Goal: Task Accomplishment & Management: Manage account settings

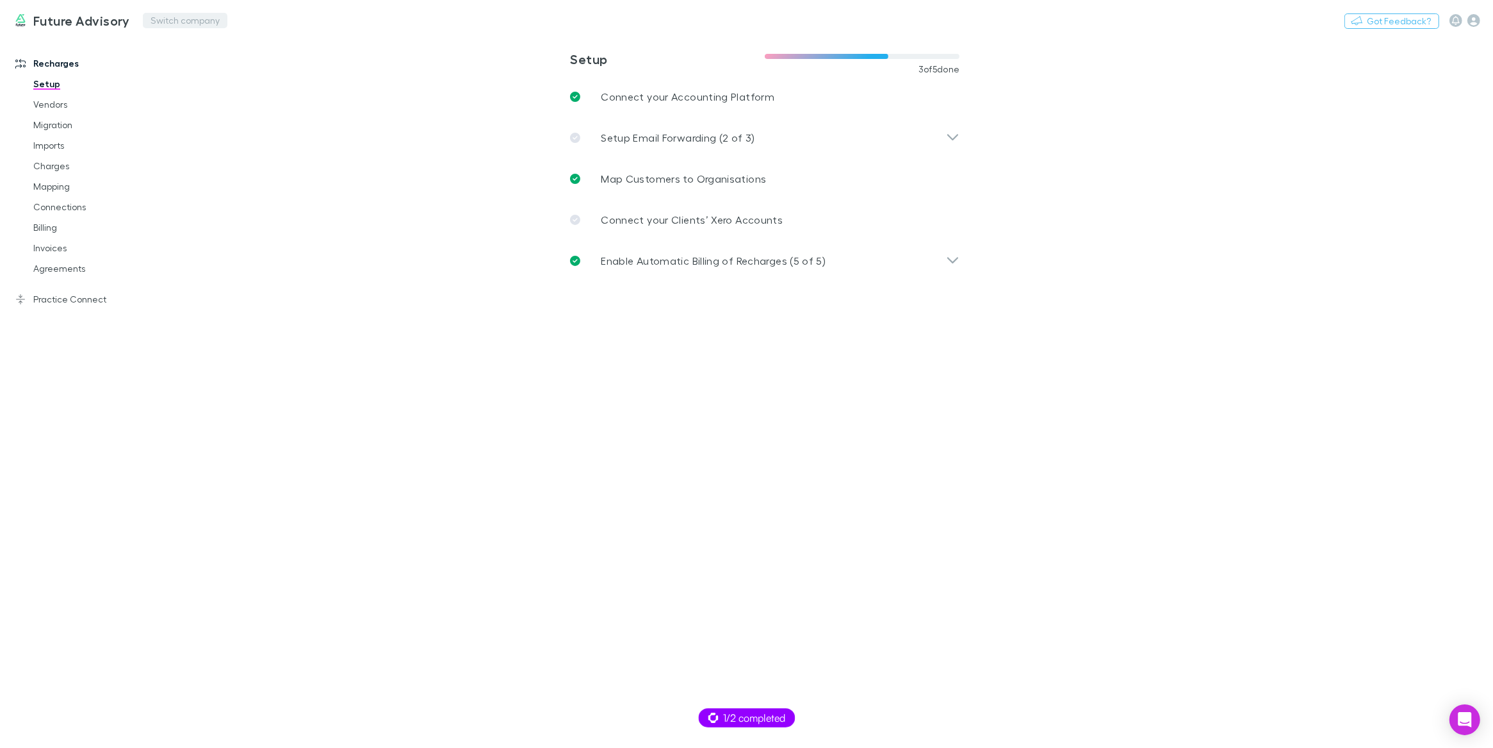
click at [160, 21] on button "Switch company" at bounding box center [185, 20] width 85 height 15
type input "****"
click at [209, 72] on p "Altitude Business Advisory" at bounding box center [201, 76] width 129 height 15
drag, startPoint x: 64, startPoint y: 183, endPoint x: 72, endPoint y: 184, distance: 7.7
click at [65, 183] on link "Mapping" at bounding box center [94, 186] width 147 height 21
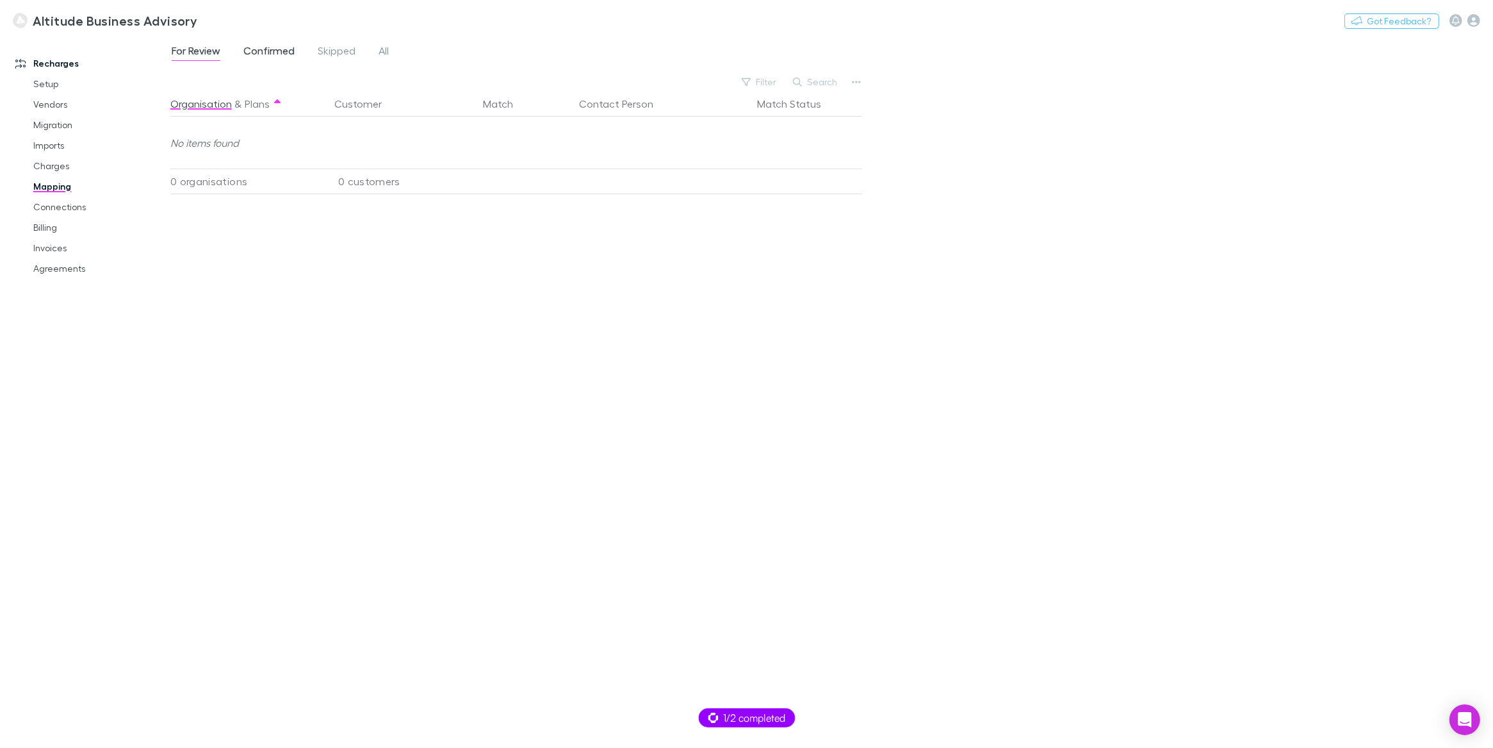
click at [242, 49] on link "Confirmed" at bounding box center [269, 52] width 54 height 21
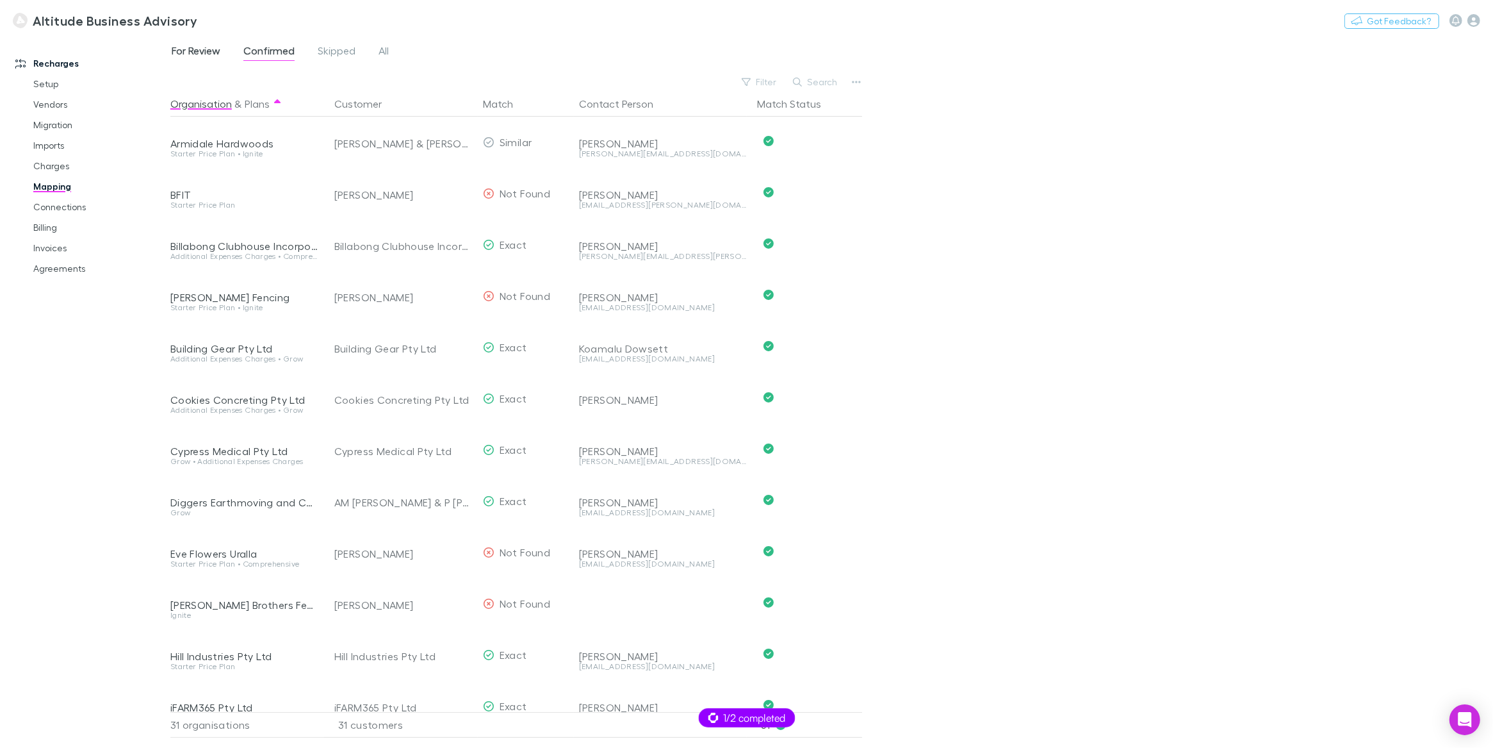
click at [212, 49] on span "For Review" at bounding box center [196, 52] width 49 height 17
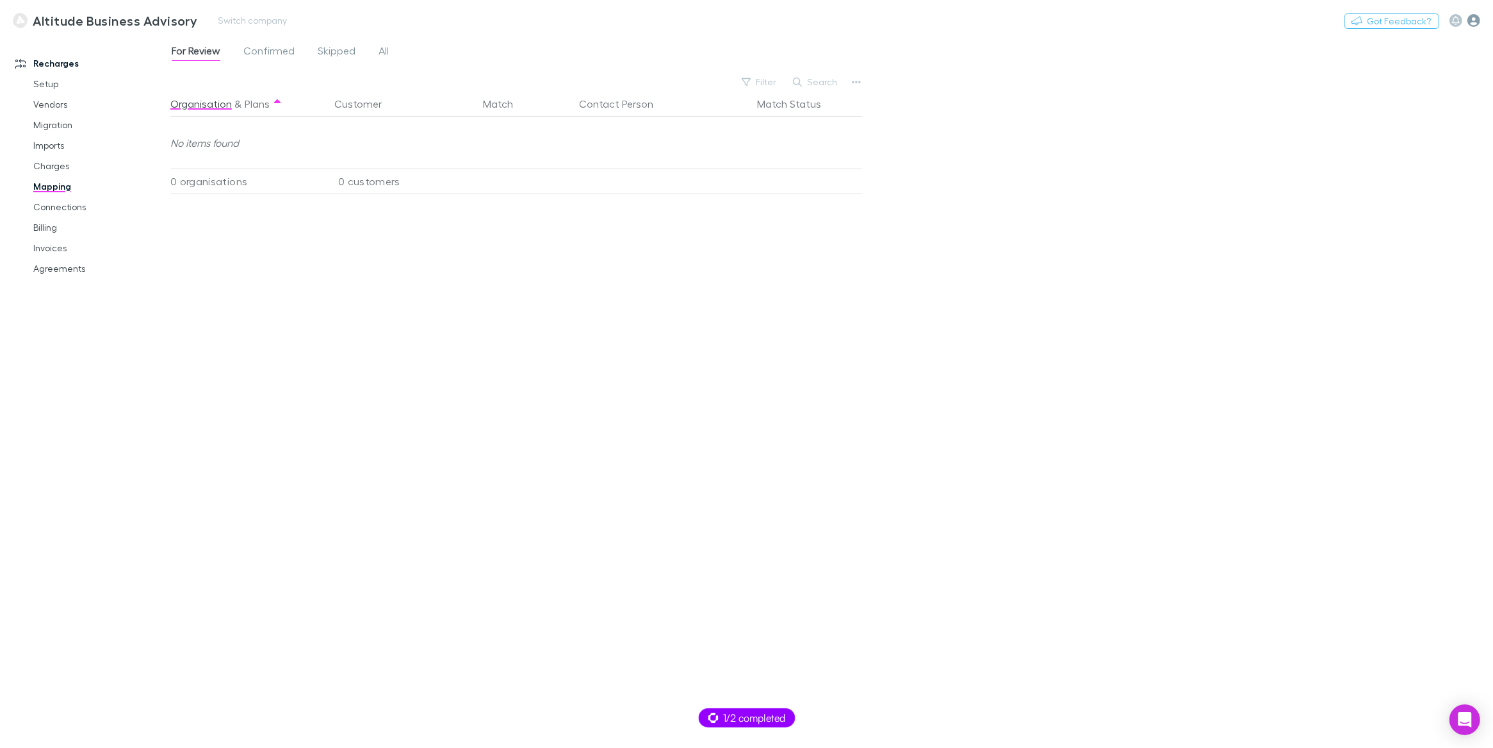
click at [1476, 20] on icon "button" at bounding box center [1474, 20] width 13 height 13
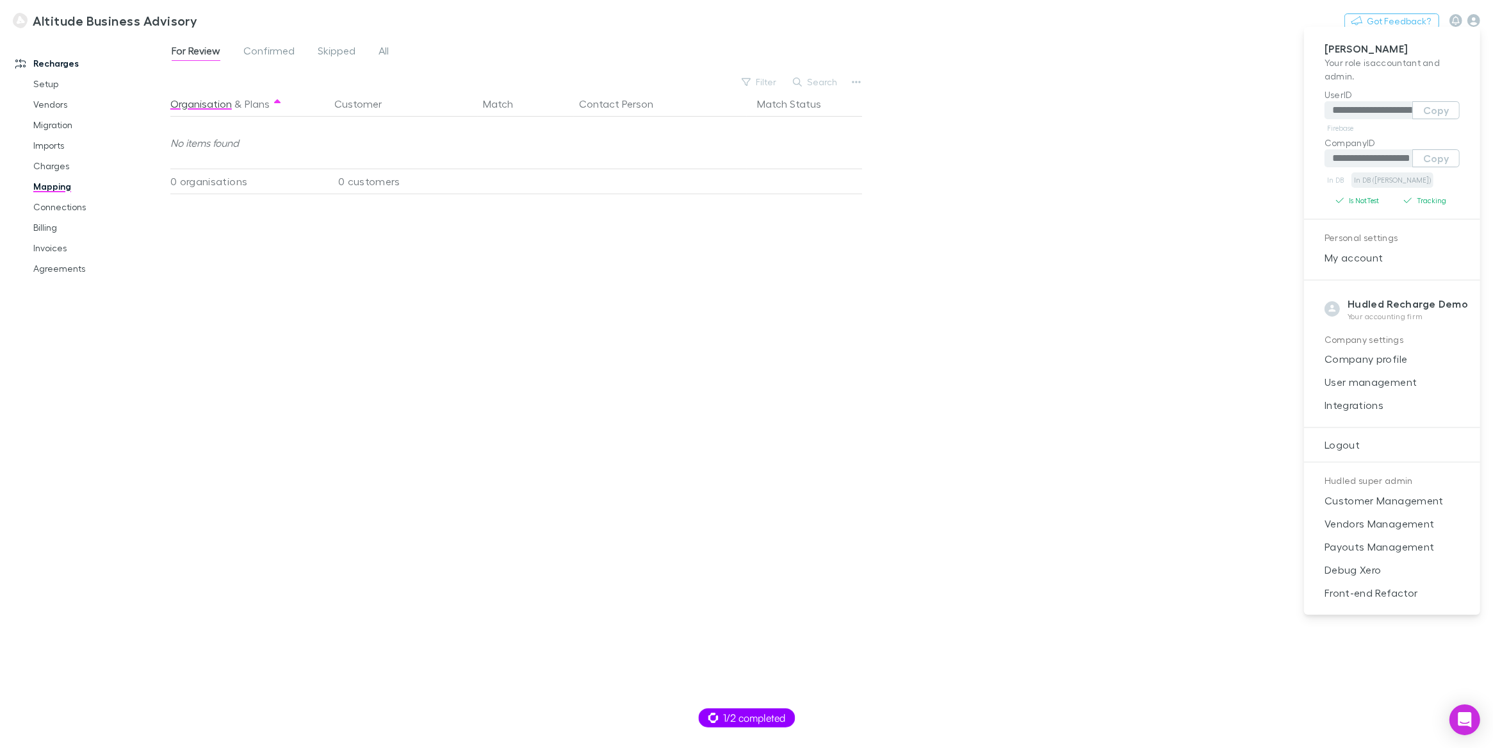
click at [1386, 177] on link "In DB ([PERSON_NAME])" at bounding box center [1393, 179] width 82 height 15
click at [905, 42] on div at bounding box center [746, 374] width 1493 height 748
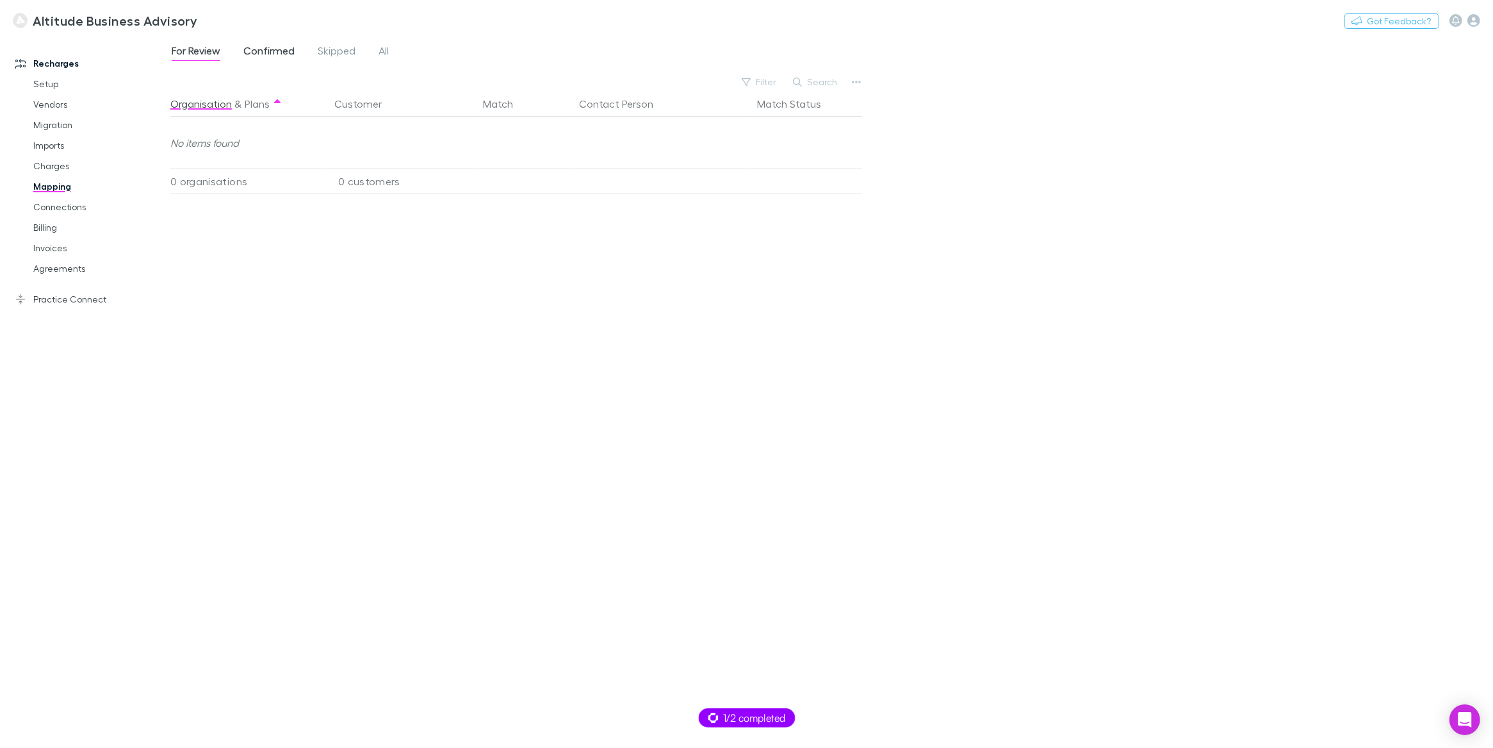
click at [256, 51] on span "Confirmed" at bounding box center [268, 52] width 51 height 17
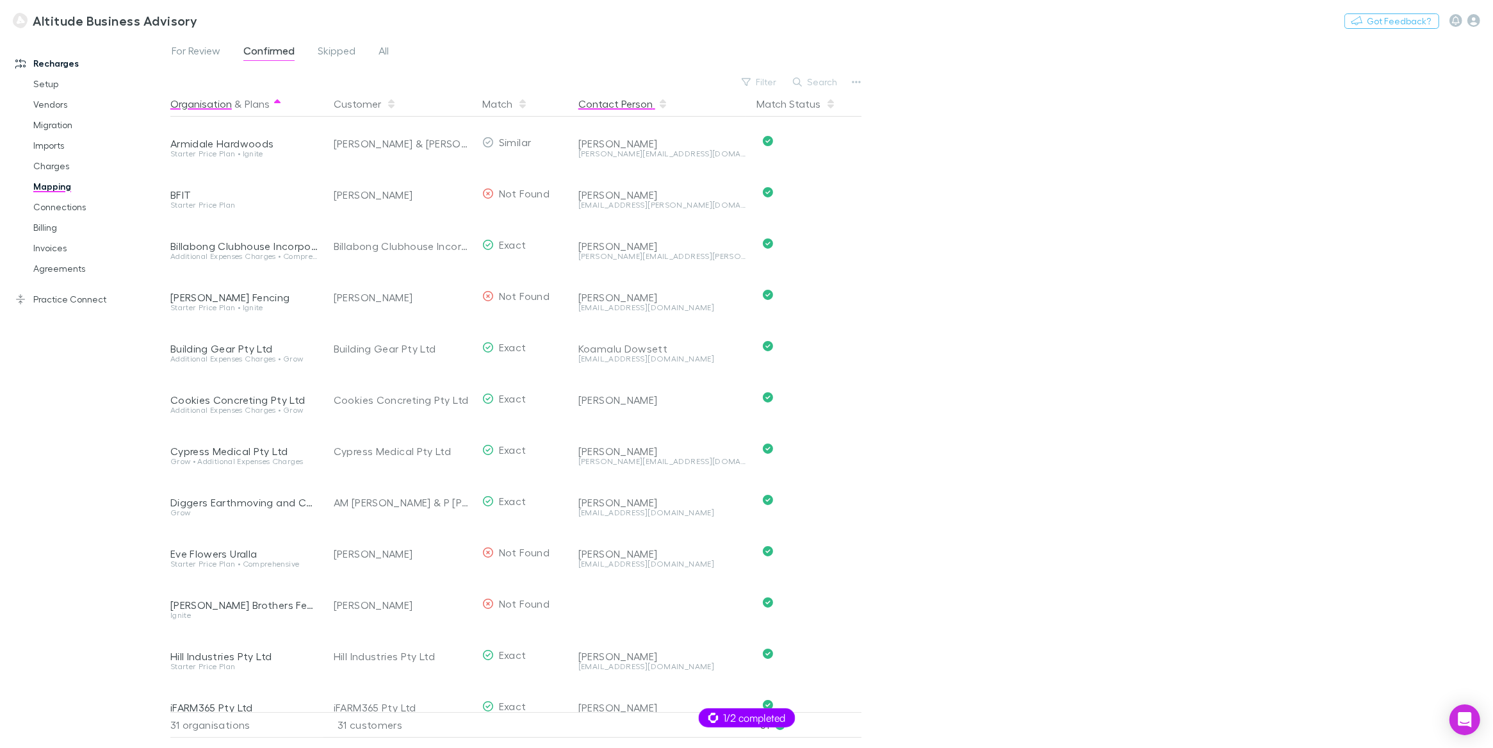
click at [618, 102] on button "Contact Person" at bounding box center [623, 104] width 90 height 26
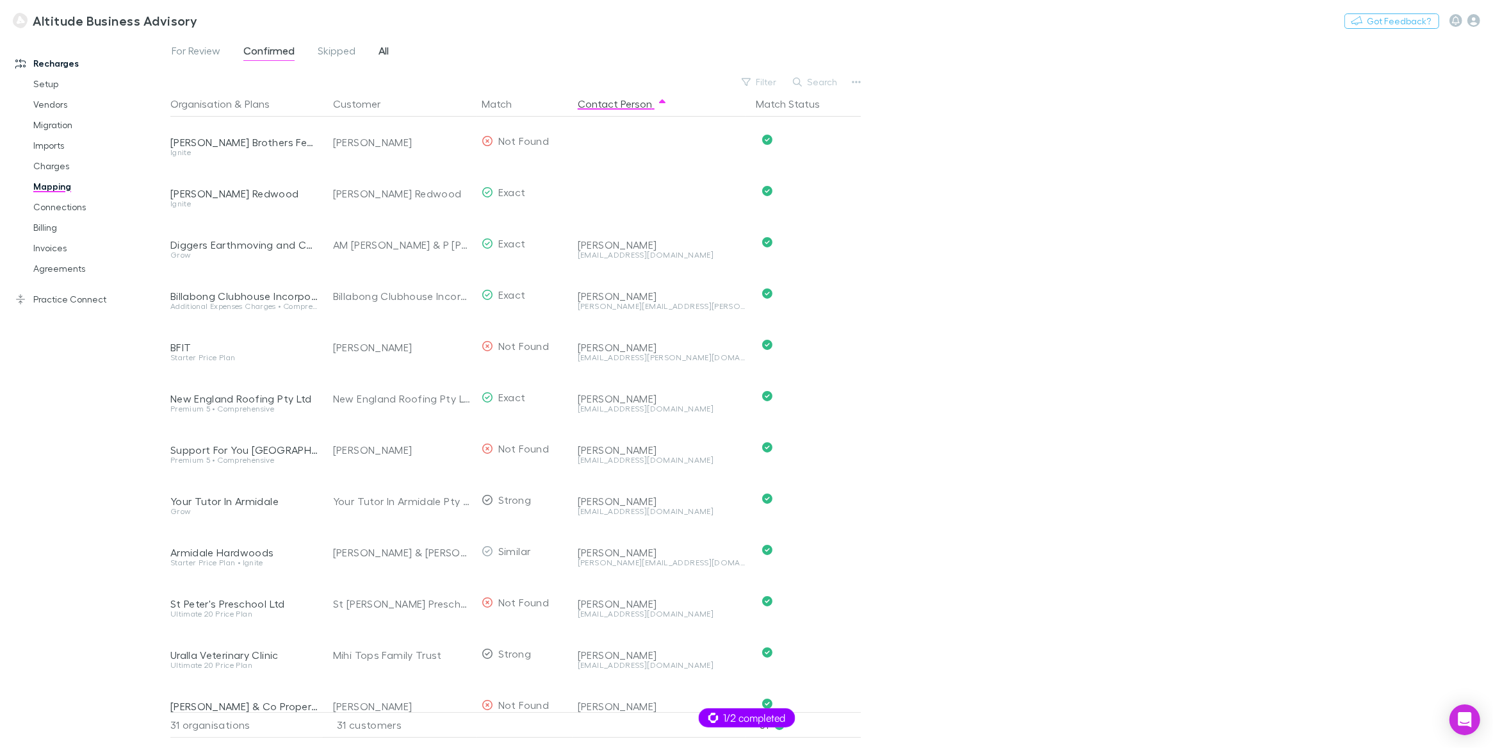
scroll to position [0, 1]
click at [58, 85] on link "Setup" at bounding box center [94, 84] width 147 height 21
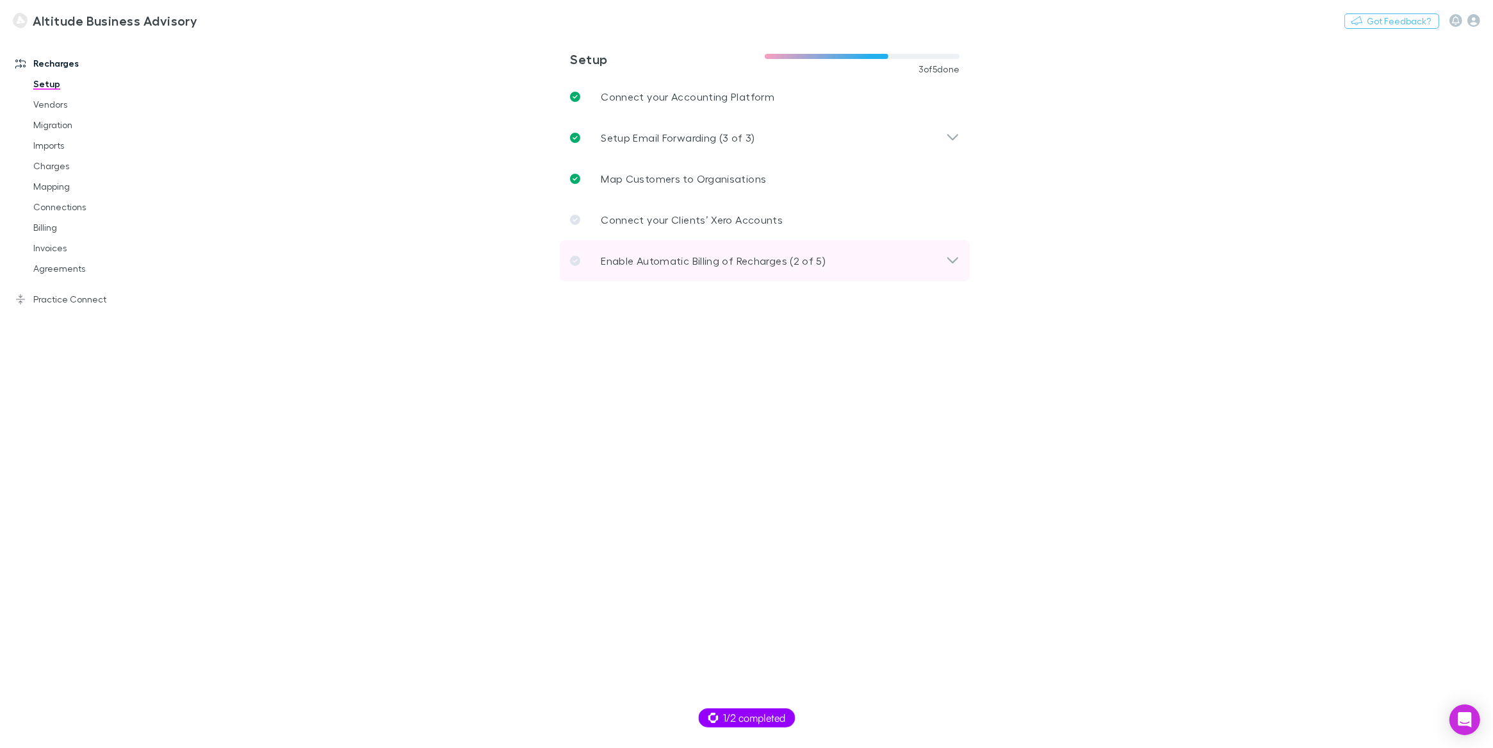
click at [728, 266] on p "Enable Automatic Billing of Recharges (2 of 5)" at bounding box center [713, 260] width 225 height 15
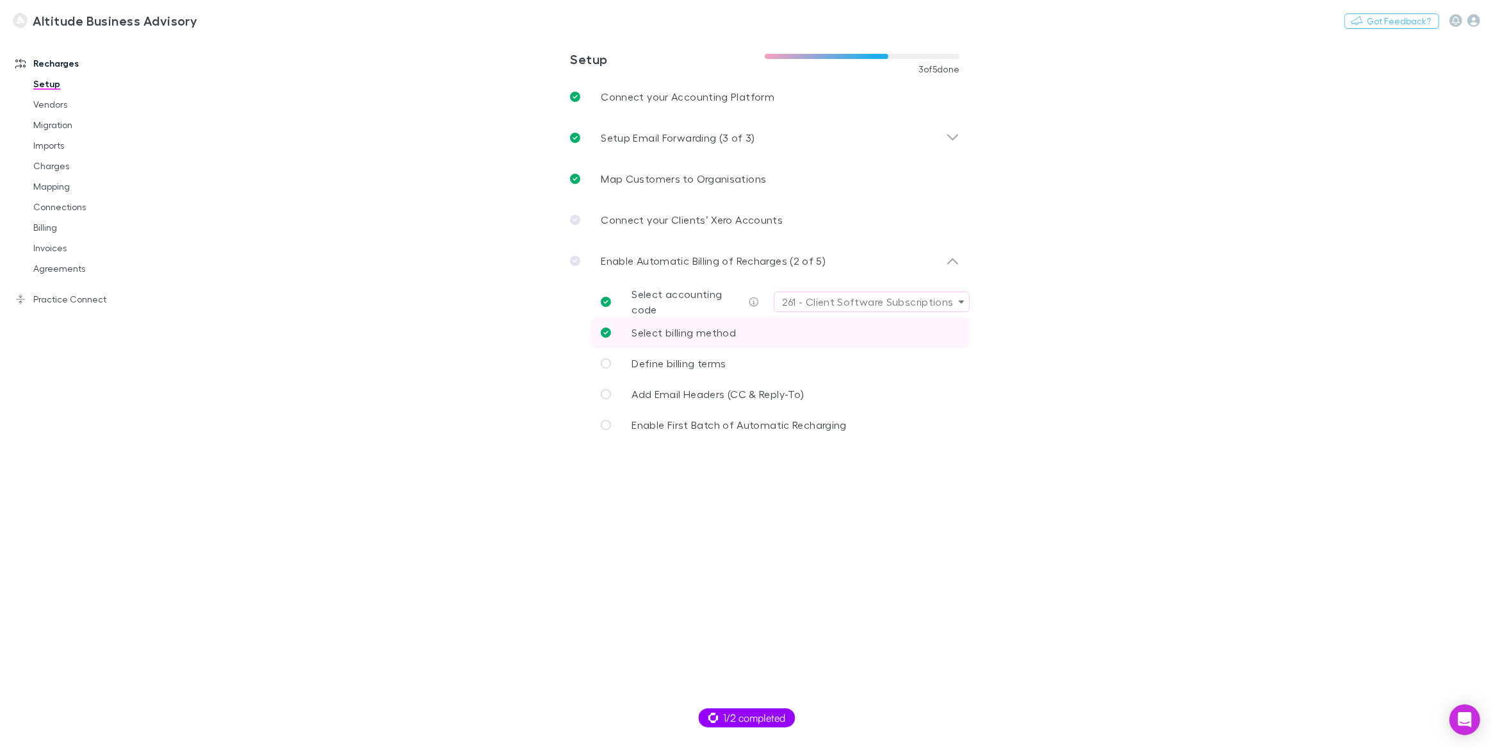
click at [677, 339] on p "Select billing method" at bounding box center [684, 332] width 104 height 15
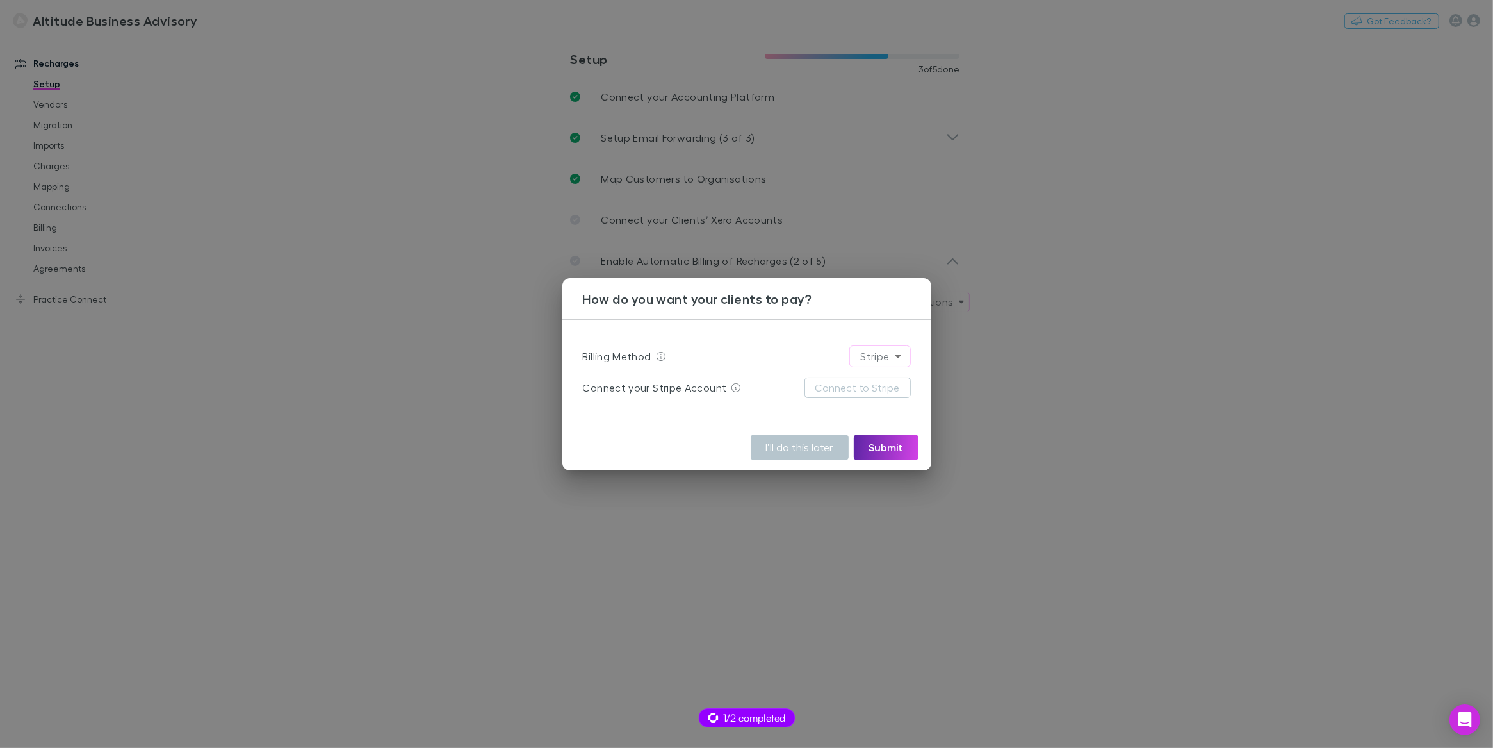
click at [464, 290] on div "How do you want your clients to pay? Billing Method Stripe ****** Connect your …" at bounding box center [746, 374] width 1493 height 748
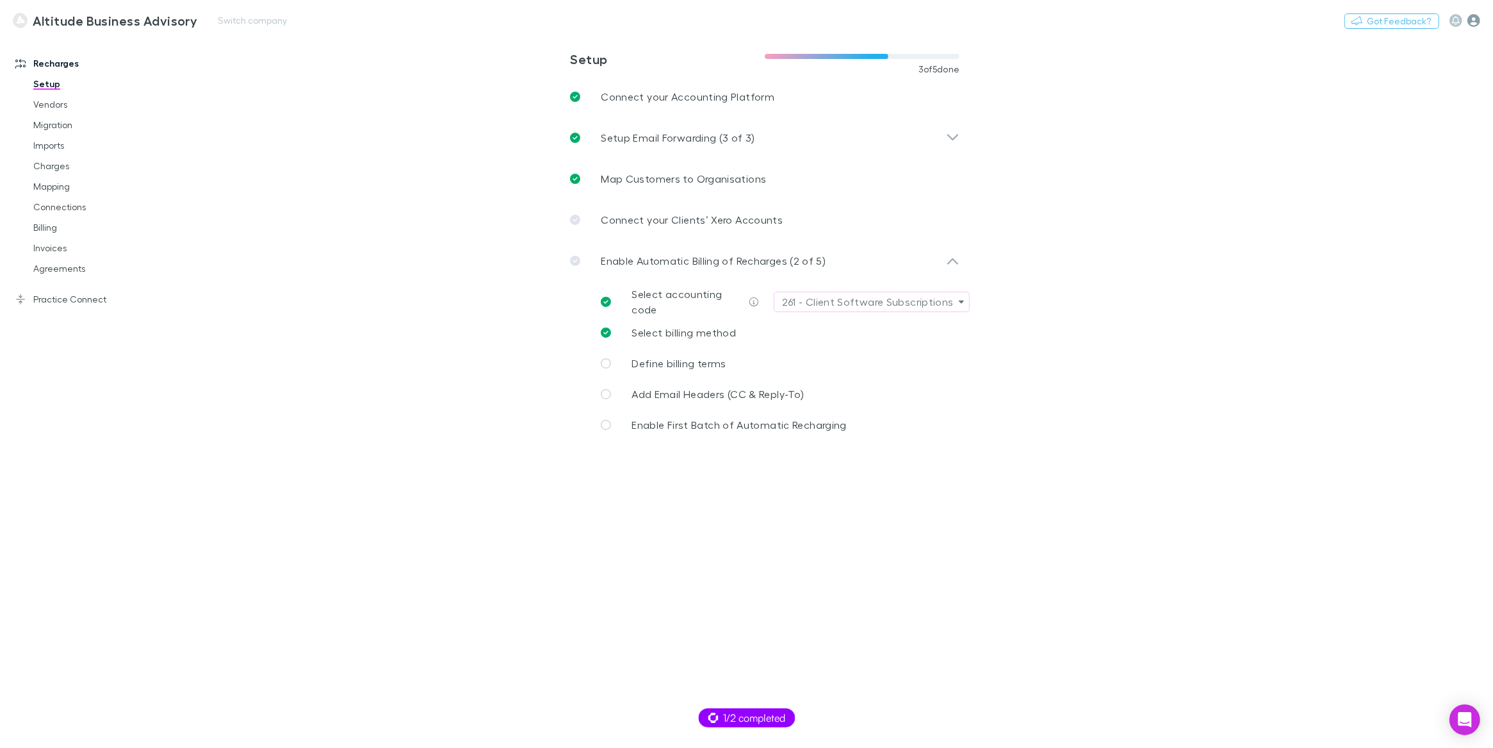
click at [1477, 22] on icon "button" at bounding box center [1474, 20] width 13 height 13
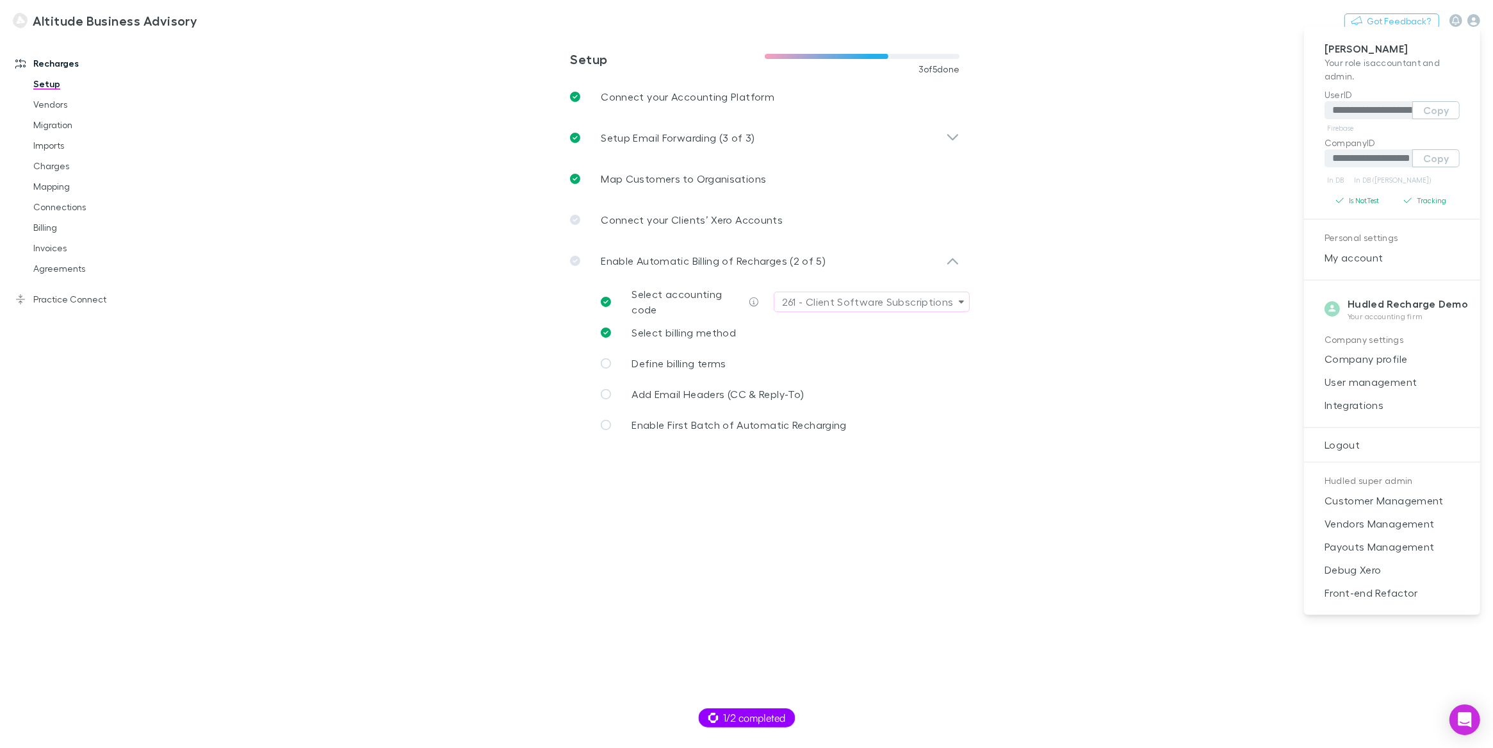
click at [408, 31] on div at bounding box center [746, 374] width 1493 height 748
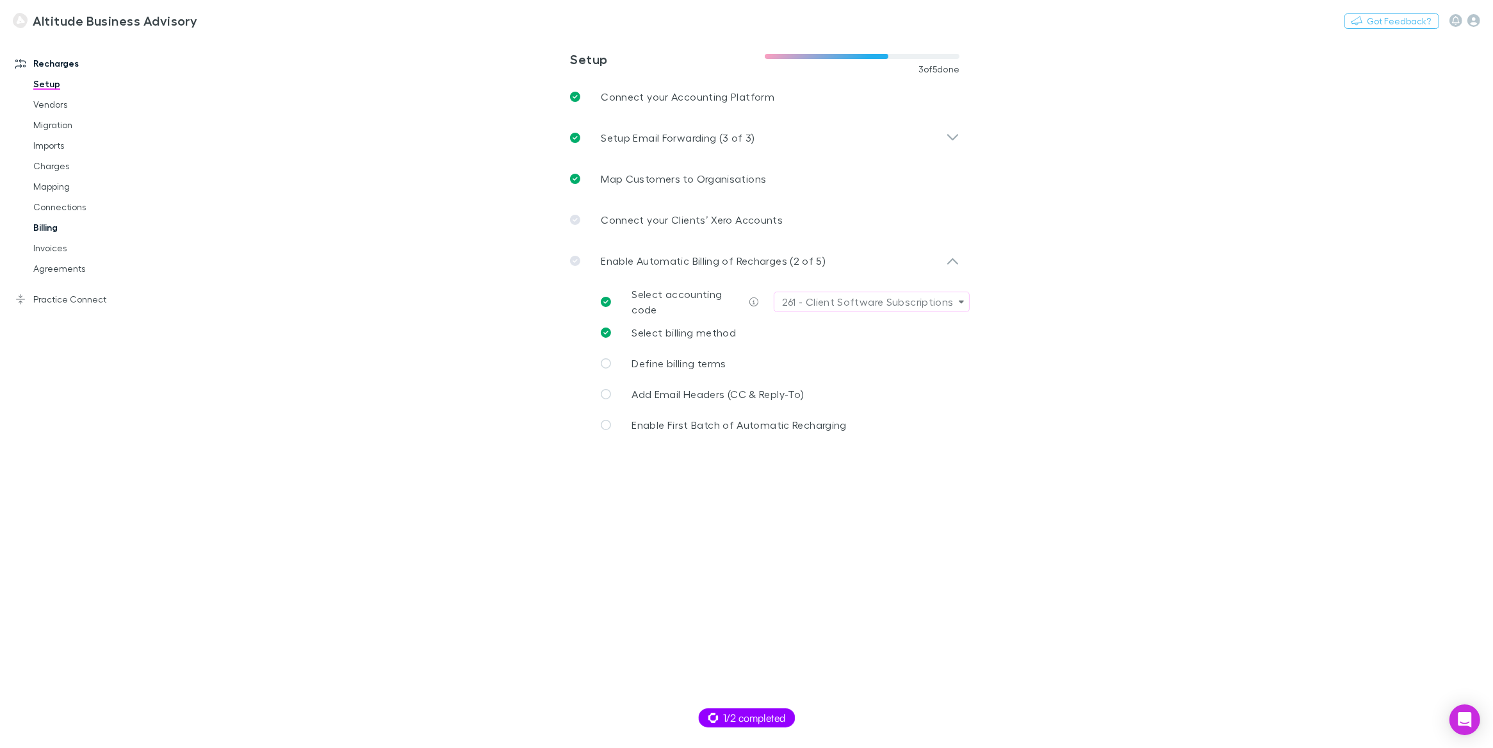
click at [58, 227] on link "Billing" at bounding box center [94, 227] width 147 height 21
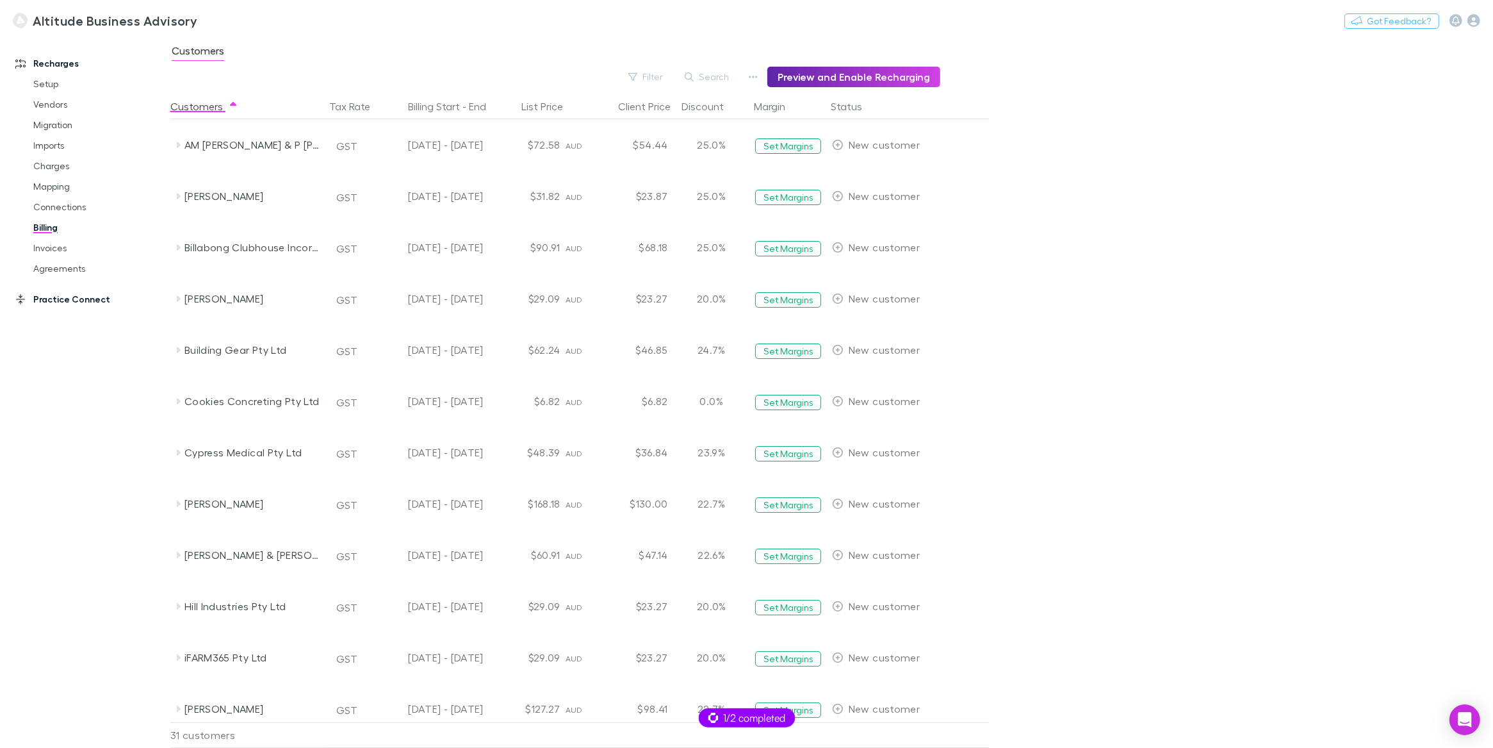
click at [83, 299] on link "Practice Connect" at bounding box center [85, 299] width 165 height 21
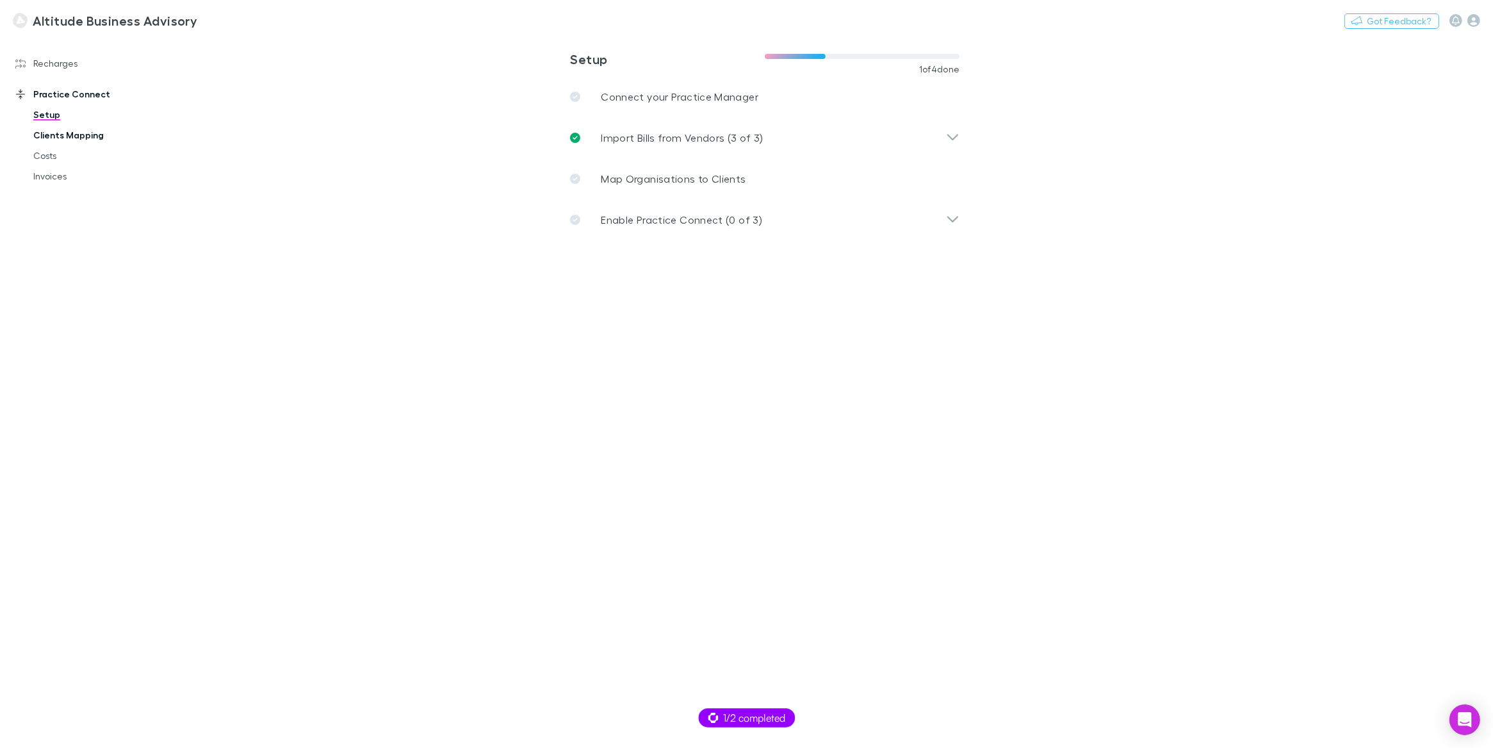
click at [72, 134] on link "Clients Mapping" at bounding box center [94, 135] width 147 height 21
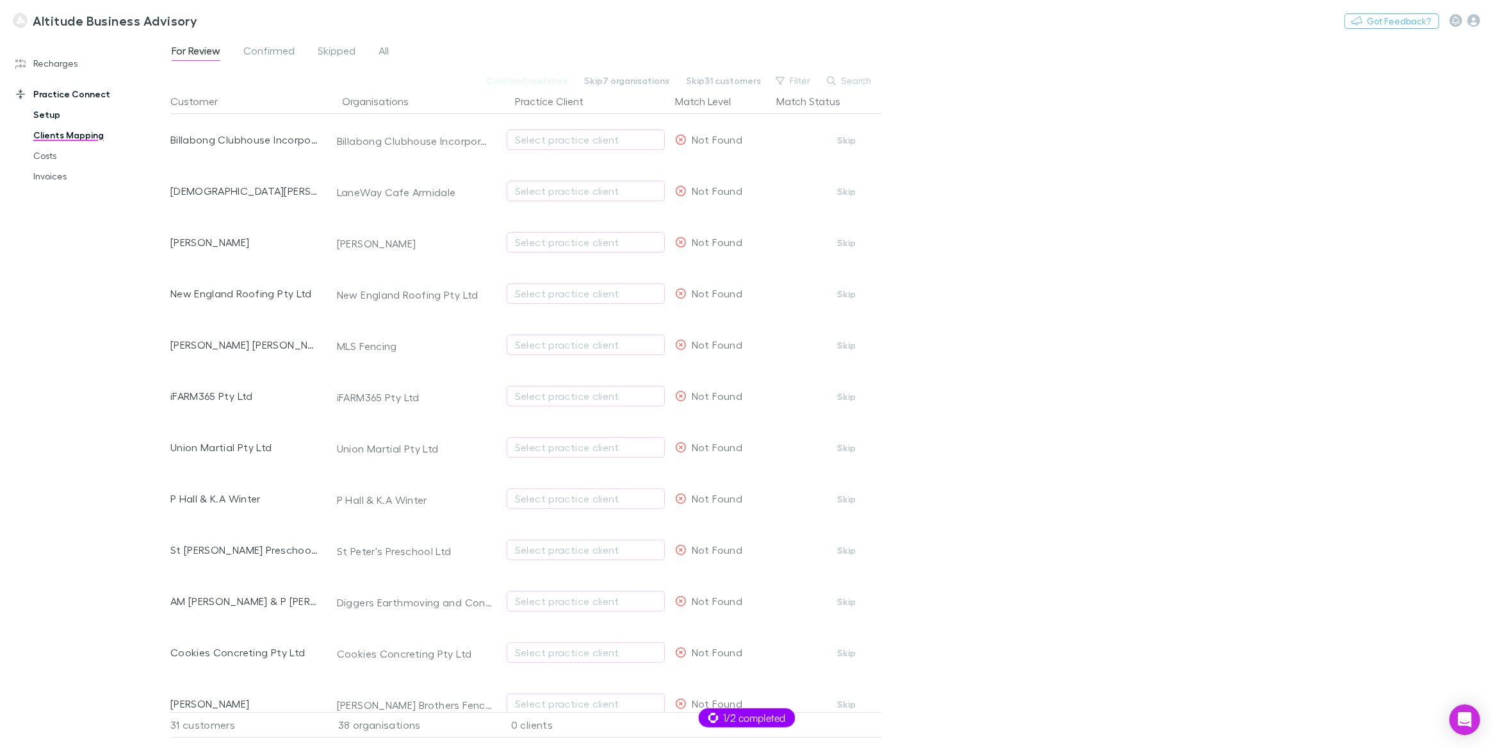
click at [54, 113] on link "Setup" at bounding box center [94, 114] width 147 height 21
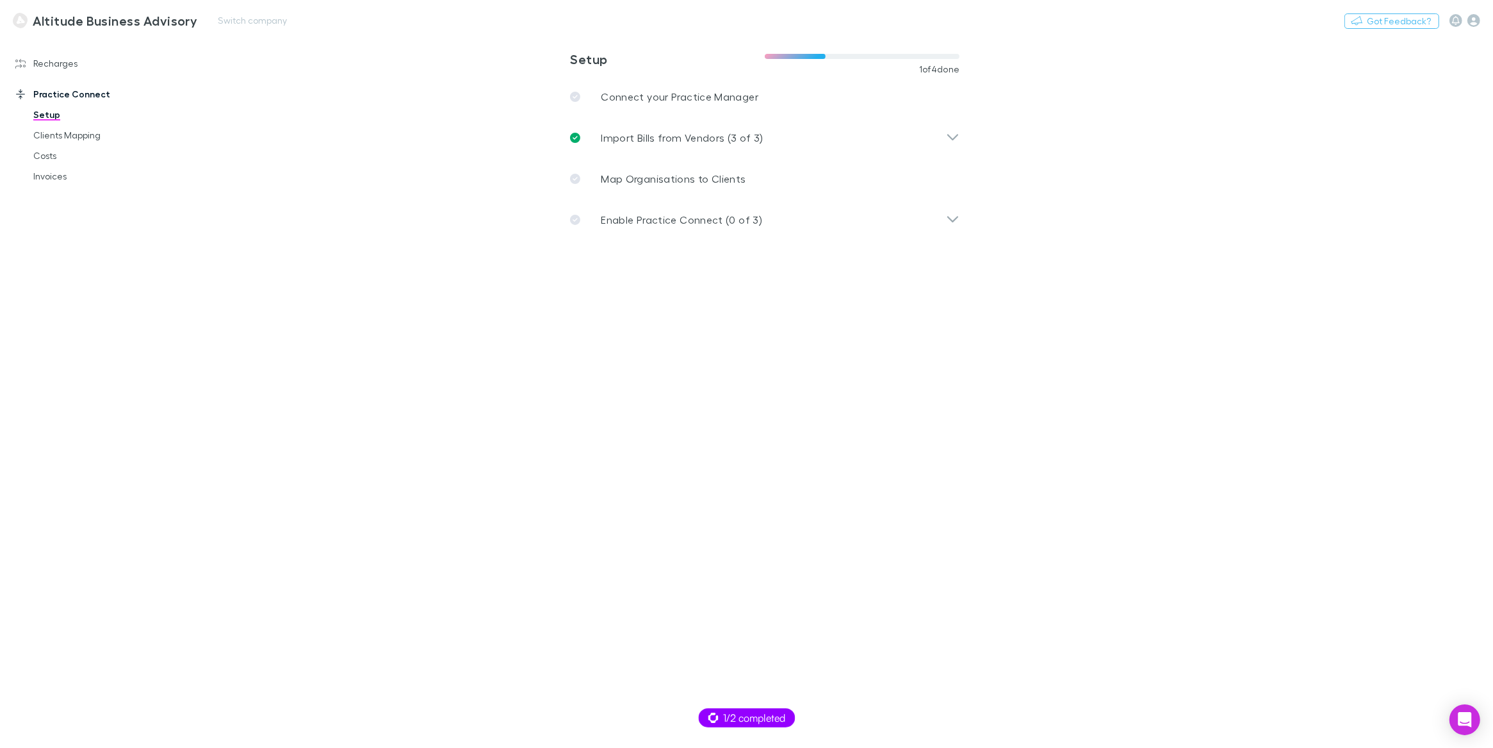
click at [69, 136] on link "Clients Mapping" at bounding box center [94, 135] width 147 height 21
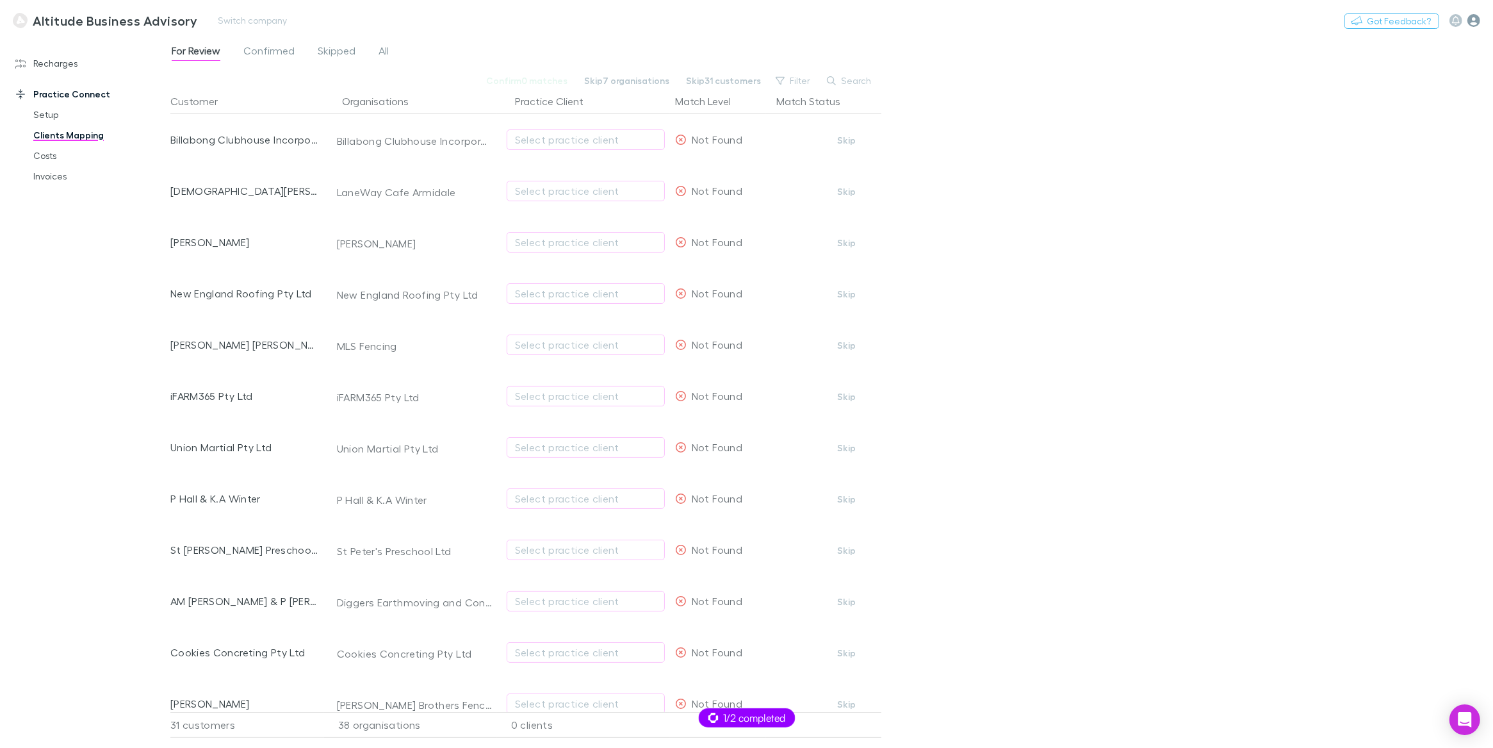
click at [1468, 19] on icon "button" at bounding box center [1474, 20] width 13 height 13
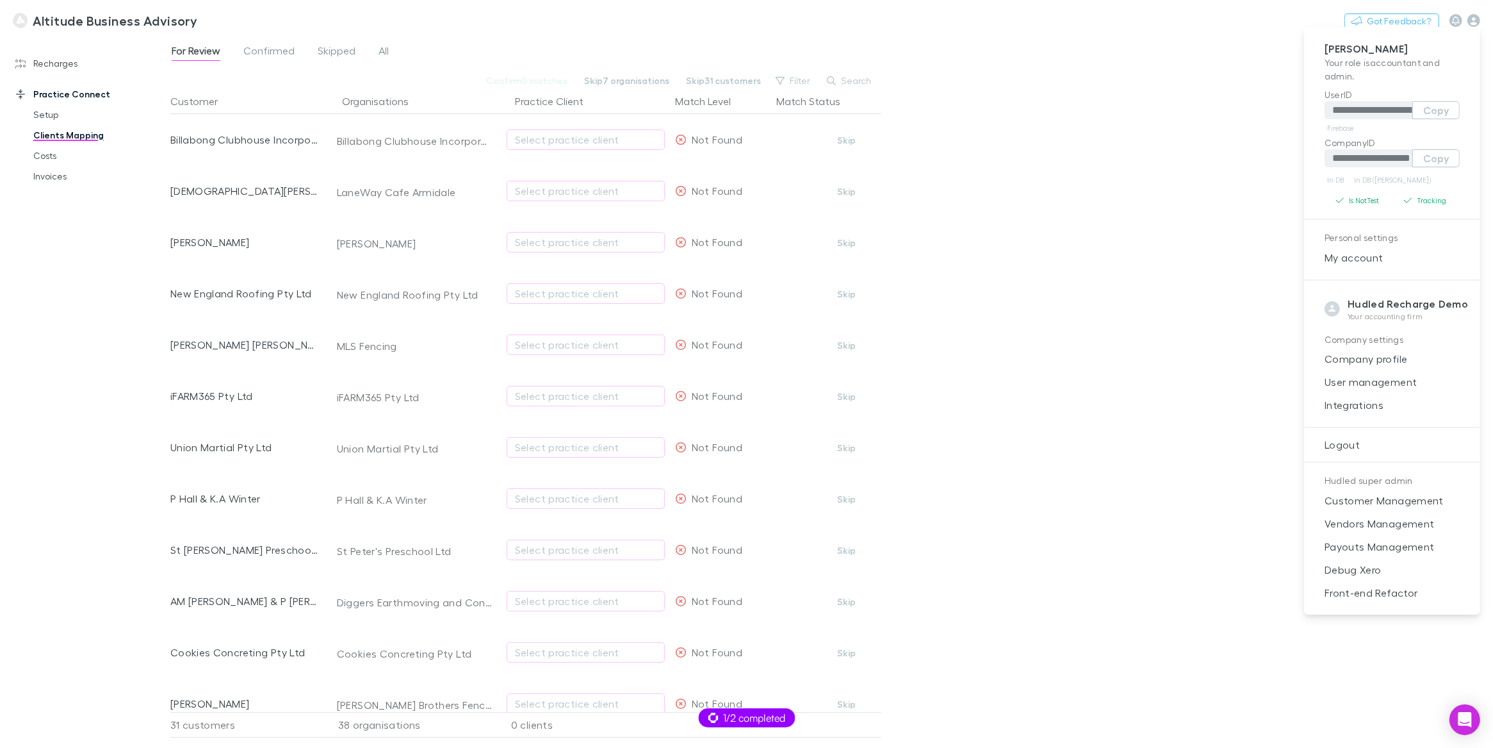
drag, startPoint x: 1382, startPoint y: 402, endPoint x: 1122, endPoint y: 387, distance: 259.9
click at [1382, 402] on span "Integrations" at bounding box center [1393, 404] width 156 height 15
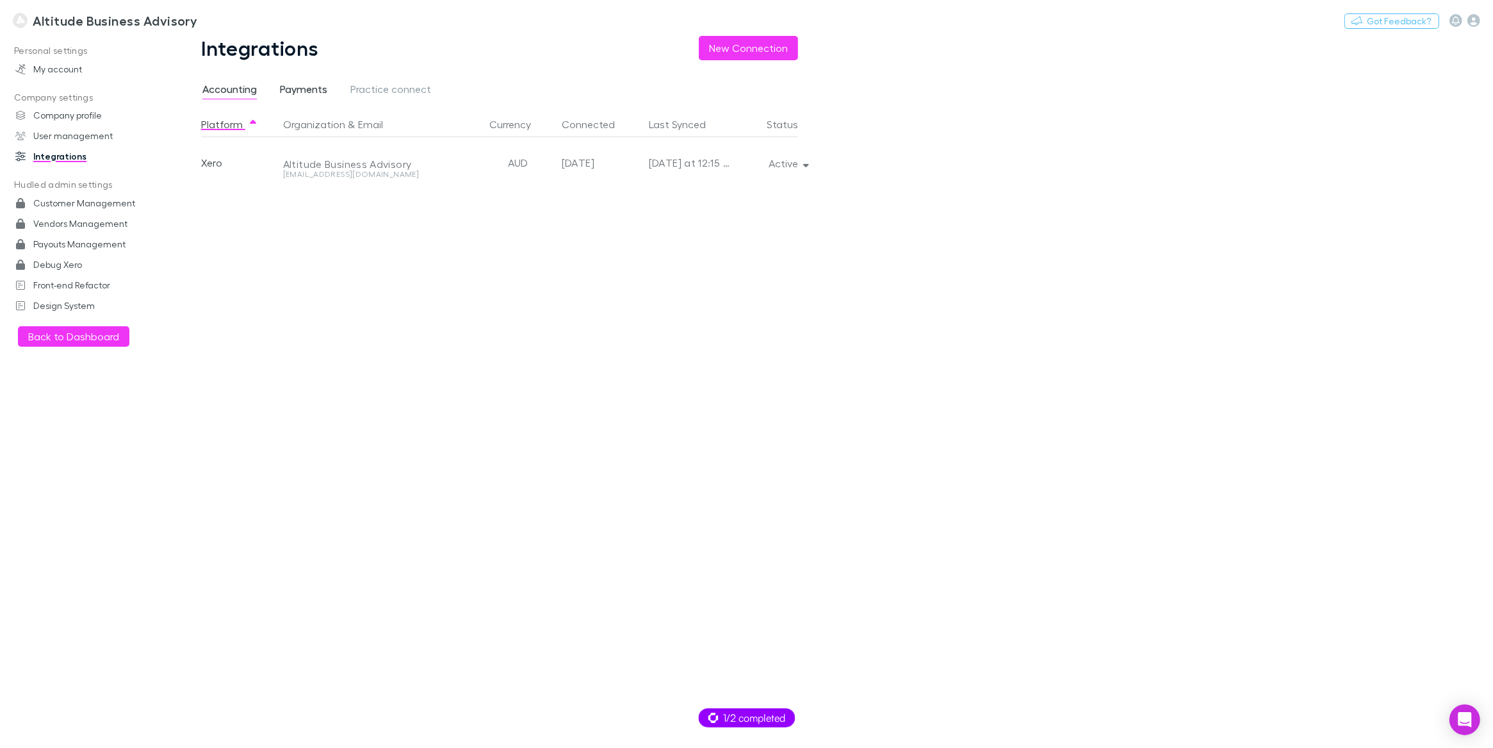
click at [315, 84] on span "Payments" at bounding box center [303, 91] width 47 height 17
click at [242, 85] on span "Accounting" at bounding box center [229, 91] width 54 height 17
click at [307, 92] on span "Payments" at bounding box center [303, 91] width 47 height 17
